Goal: Task Accomplishment & Management: Manage account settings

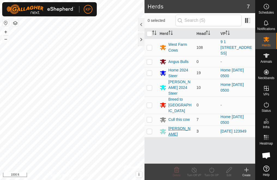
click at [174, 126] on div "[PERSON_NAME]" at bounding box center [181, 131] width 24 height 11
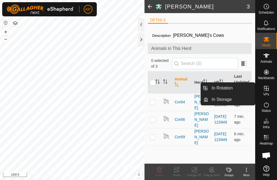
click at [266, 91] on icon at bounding box center [266, 88] width 7 height 7
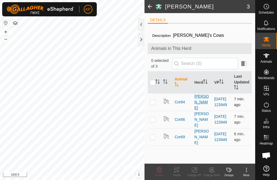
click at [198, 101] on div "[PERSON_NAME]" at bounding box center [203, 102] width 16 height 17
click at [177, 102] on span "Cor64" at bounding box center [180, 102] width 10 height 6
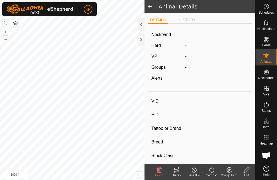
type input "Cor64"
type input "-"
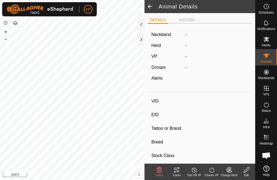
type input "0 kg"
type input "-"
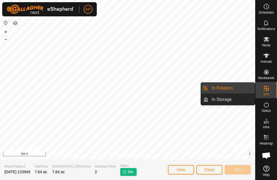
click at [266, 90] on icon at bounding box center [266, 88] width 7 height 7
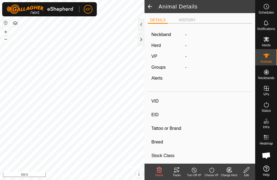
type input "Cor64"
type input "-"
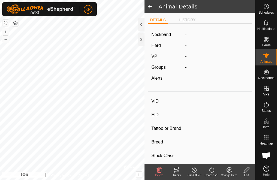
type input "0 kg"
type input "-"
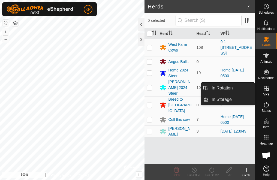
click at [265, 89] on icon at bounding box center [266, 88] width 7 height 7
click at [266, 89] on icon at bounding box center [266, 88] width 7 height 7
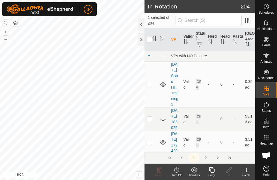
click at [212, 170] on icon at bounding box center [211, 170] width 7 height 7
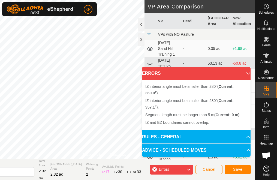
click at [147, 103] on body "KP Schedules Notifications Herds Animals Neckbands VPs Status Infra Heatmap Hel…" at bounding box center [138, 90] width 277 height 180
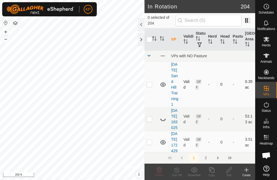
click at [157, 76] on div "In Rotation 204 0 selected of 204 VP Validity Status Herd Head Pasture Grazing …" at bounding box center [127, 90] width 255 height 180
